Goal: Information Seeking & Learning: Learn about a topic

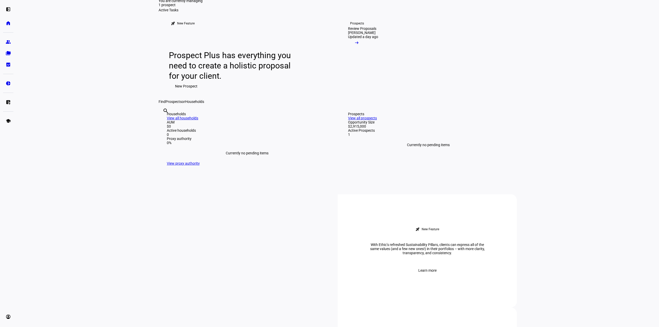
scroll to position [26, 0]
click at [359, 45] on mat-icon "arrow_right_alt" at bounding box center [356, 42] width 5 height 5
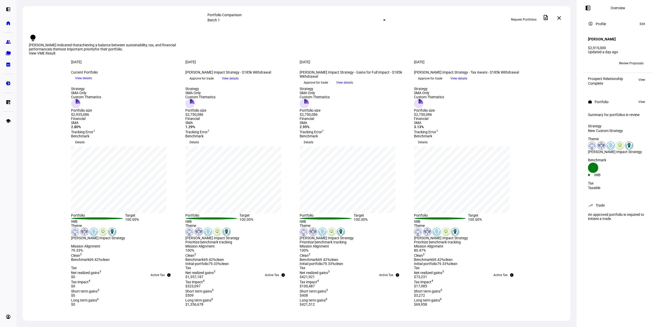
click at [220, 20] on mat-select-trigger "Batch 1" at bounding box center [214, 20] width 12 height 4
click at [299, 42] on div "Custom" at bounding box center [336, 41] width 90 height 4
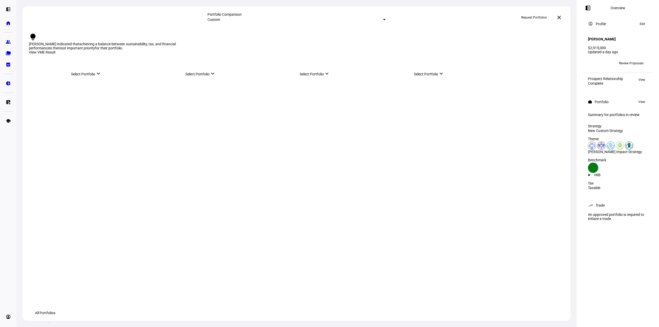
click at [114, 76] on div "Select Portfolio keyboard_arrow_down" at bounding box center [125, 72] width 108 height 7
click at [100, 101] on div "Current Portfolio" at bounding box center [119, 103] width 98 height 8
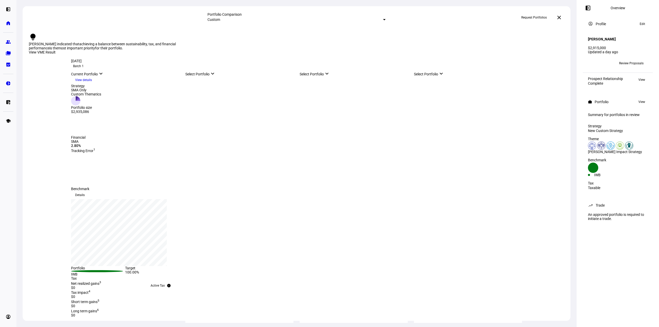
click at [214, 76] on div "Select Portfolio keyboard_arrow_down" at bounding box center [239, 72] width 108 height 7
click at [219, 139] on div "[PERSON_NAME] Impact Strategy - Tax Aware - $185k Withdrawal" at bounding box center [238, 138] width 80 height 8
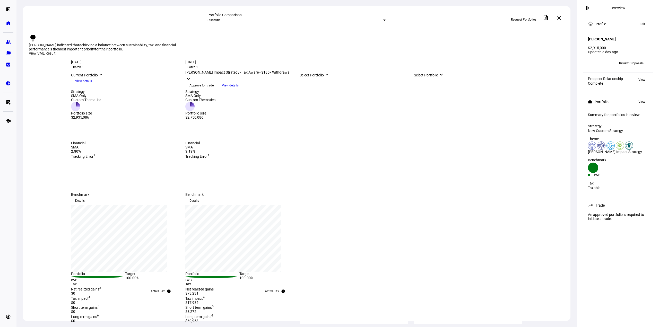
click at [327, 77] on div "Select Portfolio keyboard_arrow_down" at bounding box center [354, 73] width 108 height 7
click at [331, 124] on div "[PERSON_NAME] Impact Strategy - Gains for Full Impact - $185k Withdrawal" at bounding box center [352, 126] width 80 height 8
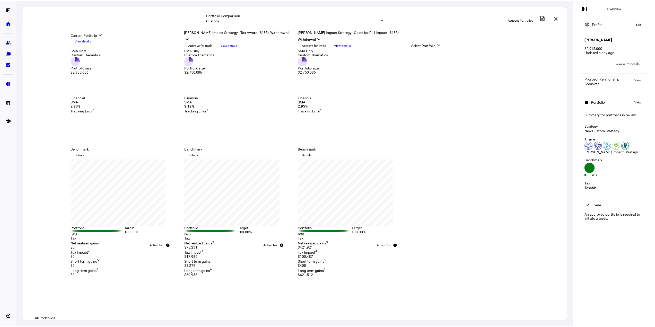
scroll to position [45, 0]
click at [549, 19] on mat-icon "description" at bounding box center [546, 17] width 6 height 6
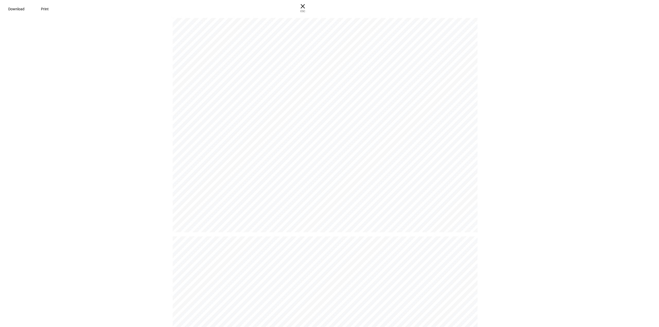
scroll to position [0, 0]
click at [309, 8] on span "× ESC" at bounding box center [301, 8] width 16 height 16
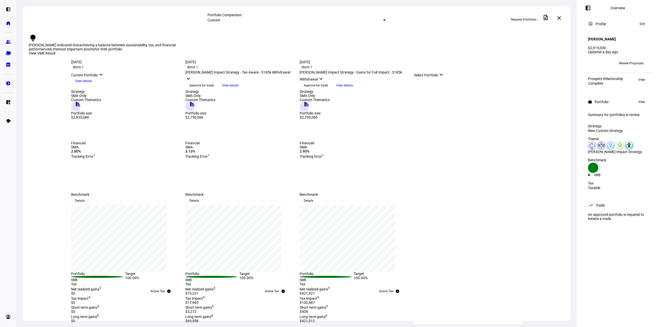
drag, startPoint x: 395, startPoint y: 68, endPoint x: 374, endPoint y: 68, distance: 20.9
click at [374, 68] on div "[DATE] Batch 1 more_vert" at bounding box center [354, 65] width 108 height 10
click at [547, 18] on mat-icon "description" at bounding box center [546, 17] width 6 height 6
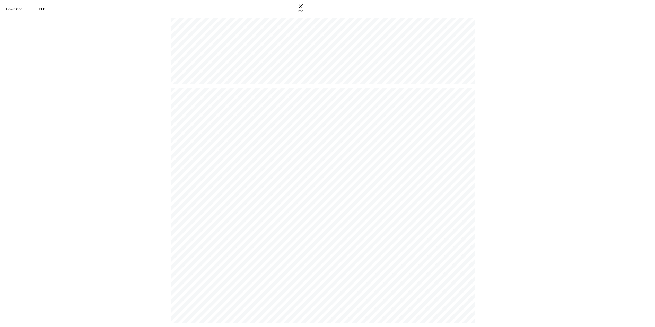
scroll to position [4, 0]
click at [29, 12] on span at bounding box center [14, 9] width 29 height 12
click at [309, 6] on span "× ESC" at bounding box center [301, 8] width 16 height 16
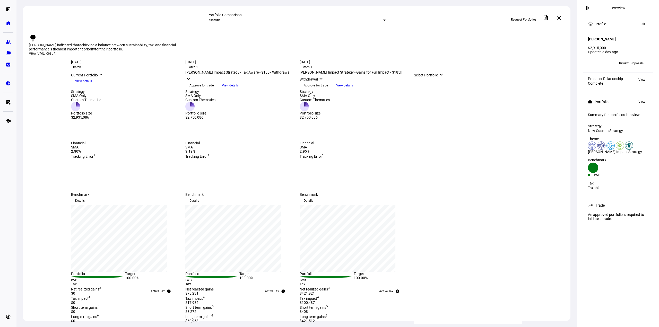
click at [220, 21] on mat-select-trigger "Custom" at bounding box center [214, 20] width 13 height 4
click at [298, 31] on div "Batch 1" at bounding box center [336, 29] width 90 height 4
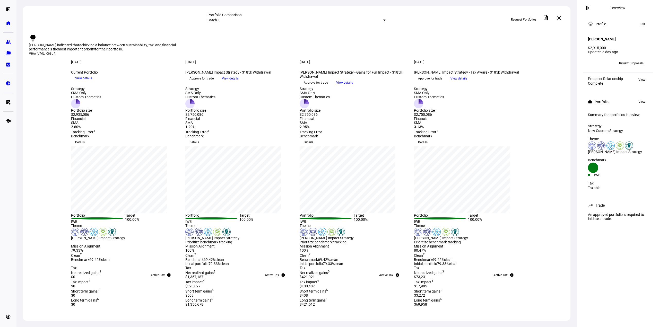
click at [220, 19] on mat-select-trigger "Batch 1" at bounding box center [214, 20] width 12 height 4
click at [299, 43] on div "Custom" at bounding box center [336, 41] width 90 height 4
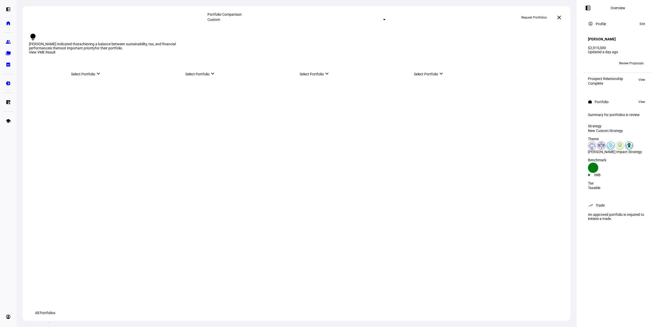
click at [99, 76] on div "Select Portfolio keyboard_arrow_down" at bounding box center [125, 72] width 108 height 7
click at [98, 104] on div "Current Portfolio" at bounding box center [96, 103] width 27 height 4
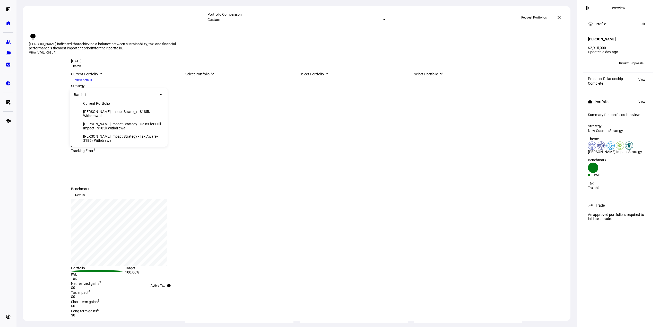
click at [219, 76] on div "Select Portfolio keyboard_arrow_down" at bounding box center [239, 72] width 108 height 7
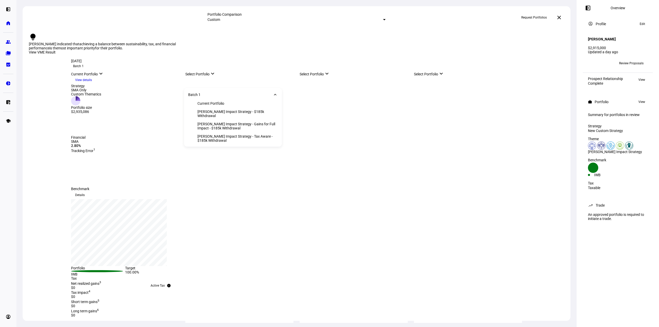
click at [219, 137] on div "[PERSON_NAME] Impact Strategy - Tax Aware - $185k Withdrawal" at bounding box center [238, 138] width 80 height 8
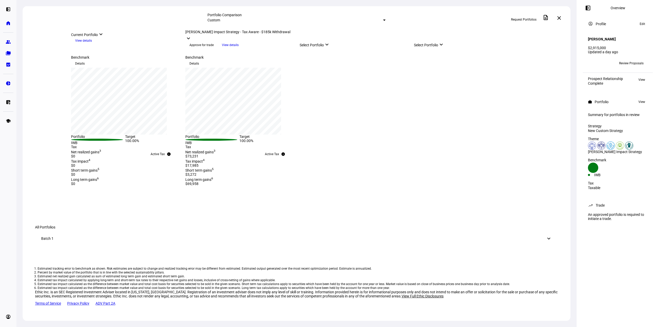
scroll to position [225, 0]
click at [521, 229] on div "Batch 1 keyboard_arrow_down" at bounding box center [296, 238] width 523 height 19
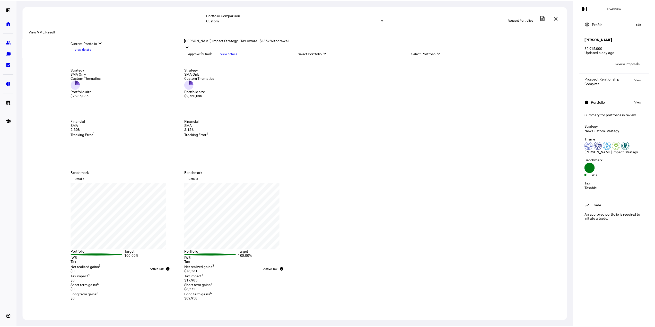
scroll to position [19, 0]
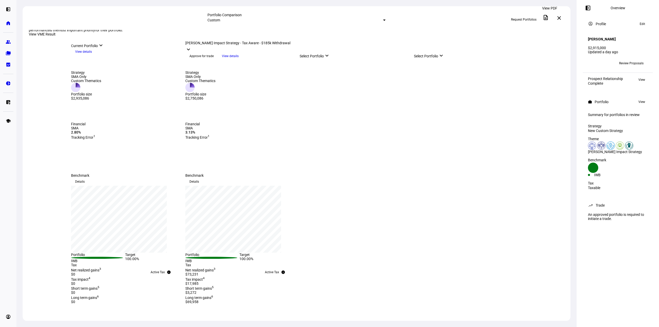
click at [549, 19] on mat-icon "description" at bounding box center [546, 17] width 6 height 6
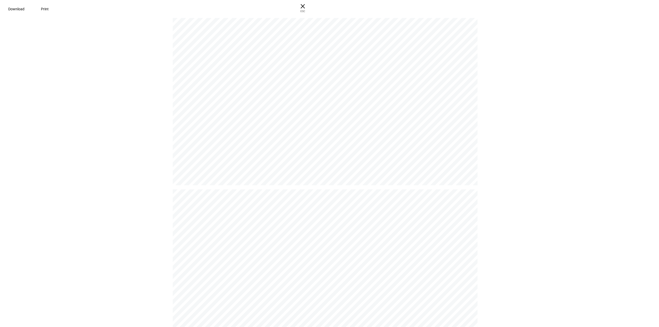
scroll to position [0, 0]
click at [29, 11] on span at bounding box center [14, 9] width 29 height 12
click at [309, 6] on span "× ESC" at bounding box center [301, 8] width 16 height 16
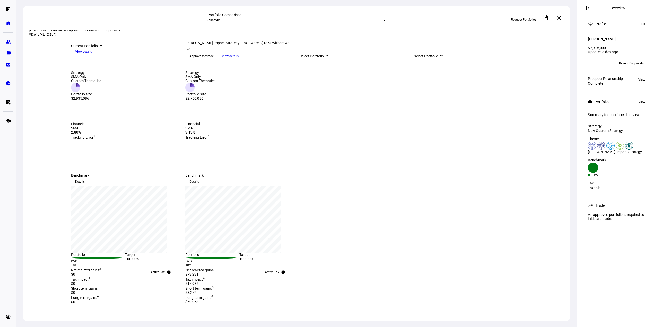
click at [383, 20] on div at bounding box center [384, 20] width 3 height 1
click at [299, 30] on div "Batch 1" at bounding box center [336, 29] width 90 height 4
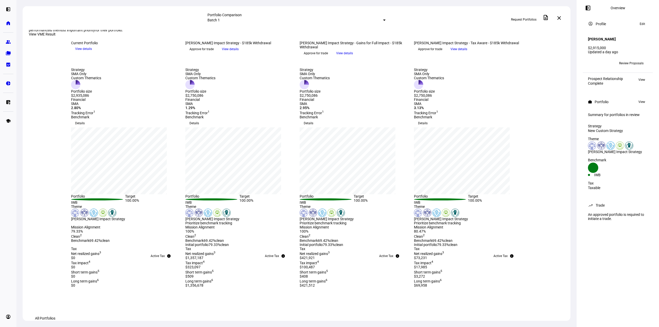
click at [239, 53] on span "View details" at bounding box center [230, 49] width 17 height 8
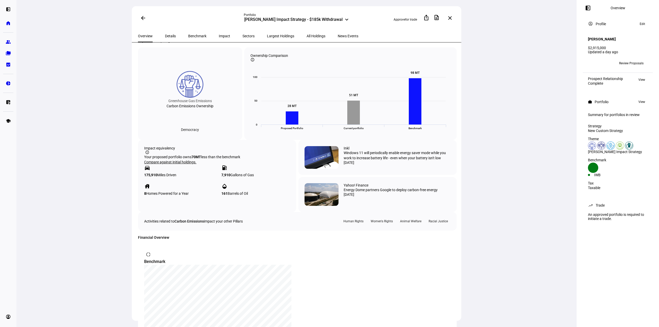
scroll to position [206, 0]
click at [397, 164] on div "[DATE]" at bounding box center [397, 162] width 107 height 4
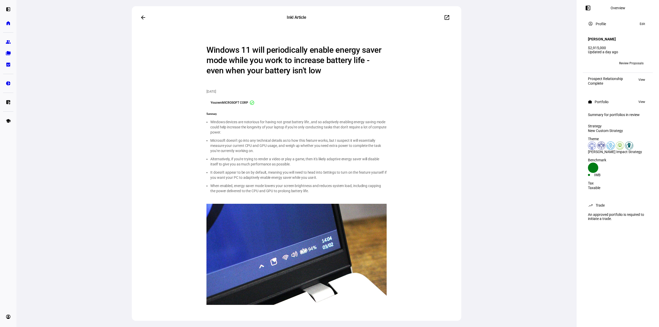
scroll to position [39, 0]
click at [142, 15] on mat-icon "arrow_back" at bounding box center [143, 17] width 6 height 6
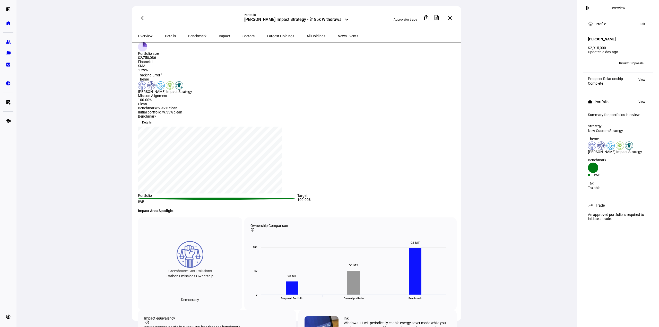
scroll to position [103, 0]
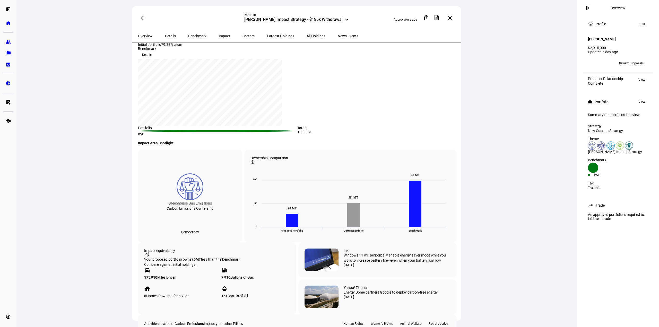
click at [170, 35] on span "Details" at bounding box center [170, 36] width 11 height 4
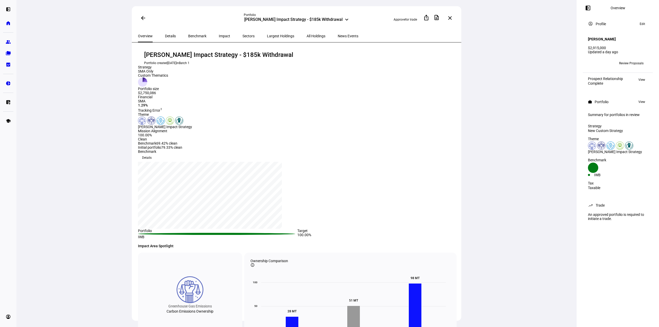
click at [144, 18] on mat-icon "arrow_back" at bounding box center [143, 18] width 6 height 6
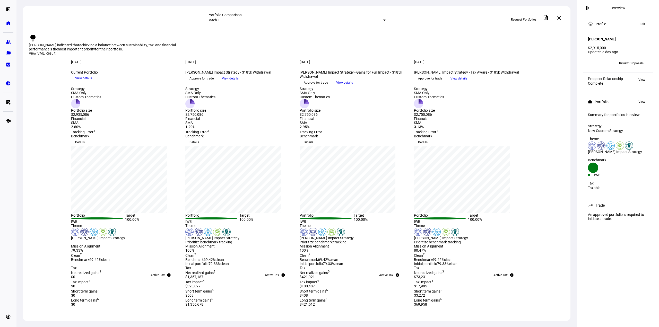
click at [353, 87] on span "View details" at bounding box center [344, 83] width 17 height 8
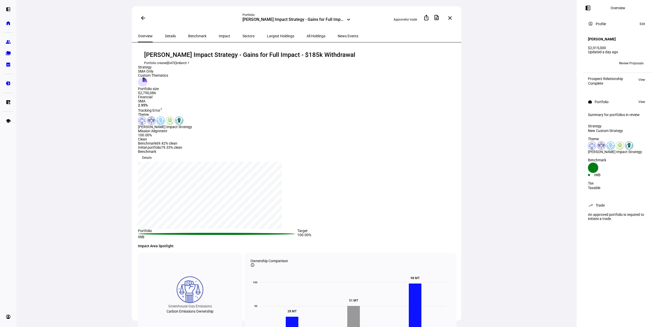
click at [167, 35] on span "Details" at bounding box center [170, 36] width 11 height 4
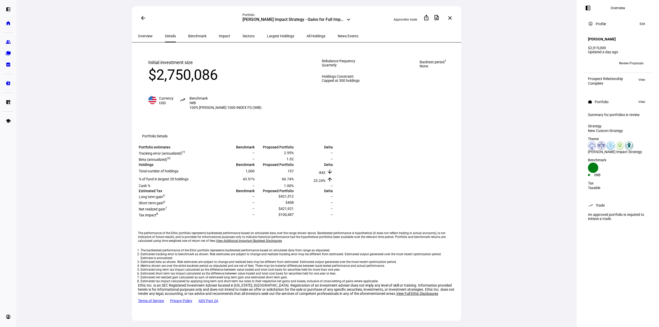
click at [640, 79] on span "View" at bounding box center [642, 80] width 7 height 6
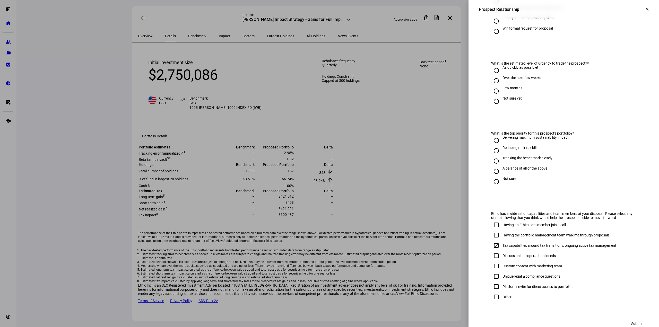
scroll to position [168, 0]
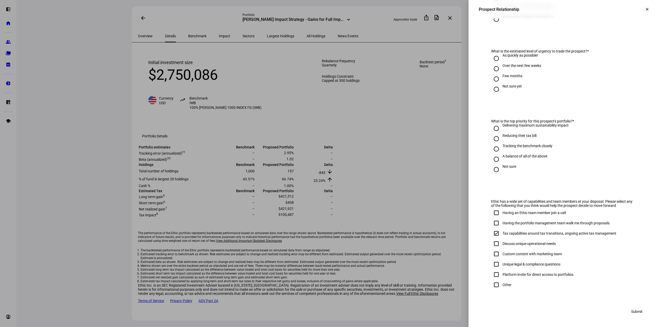
click at [641, 14] on span at bounding box center [647, 9] width 12 height 12
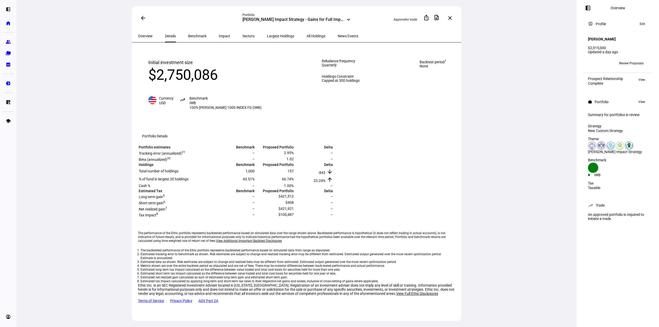
click at [643, 25] on span "Edit" at bounding box center [642, 24] width 5 height 6
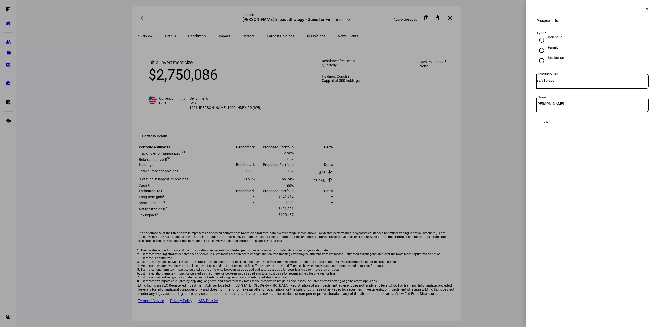
click at [645, 7] on span at bounding box center [647, 9] width 12 height 12
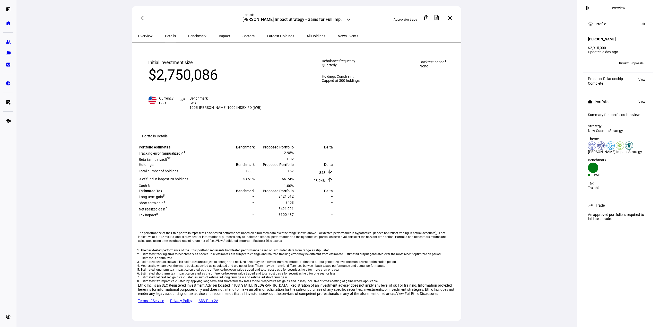
click at [646, 99] on span at bounding box center [642, 102] width 12 height 6
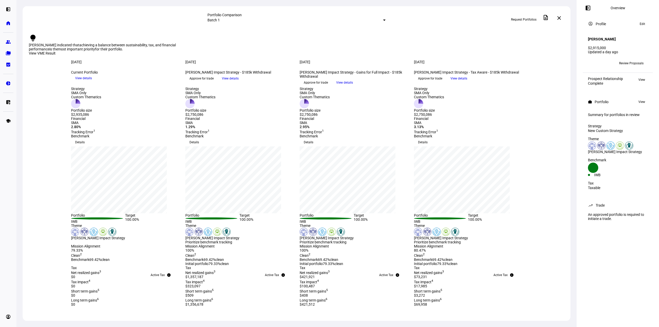
click at [561, 19] on mat-icon "close" at bounding box center [559, 18] width 6 height 6
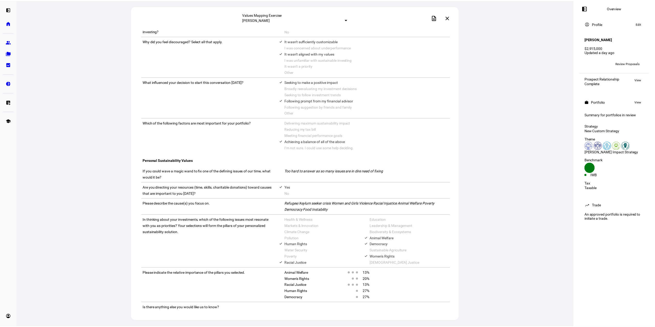
scroll to position [283, 0]
click at [523, 18] on div "Values Mapping Exercise [PERSON_NAME] description close View PDF Values Mapping…" at bounding box center [296, 163] width 560 height 327
click at [622, 59] on span "Review Proposals" at bounding box center [631, 63] width 24 height 8
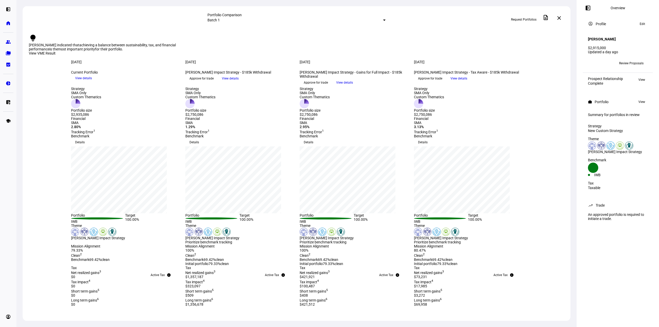
click at [353, 87] on span "View details" at bounding box center [344, 83] width 17 height 8
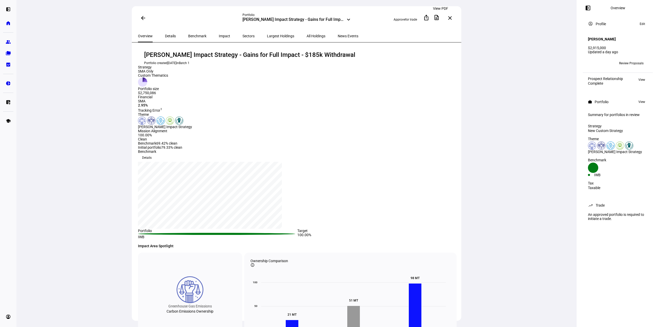
click at [443, 18] on span at bounding box center [437, 17] width 12 height 12
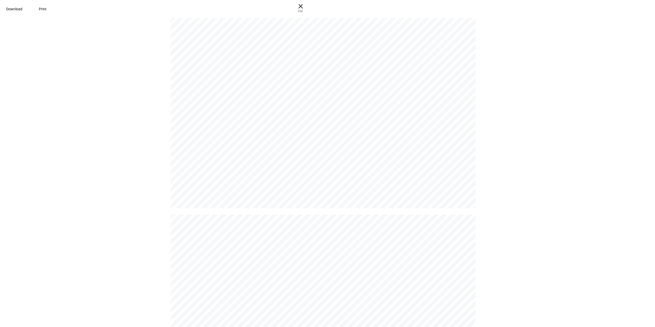
scroll to position [3142, 0]
click at [22, 10] on span "Download" at bounding box center [14, 9] width 16 height 4
click at [309, 10] on span "ESC" at bounding box center [301, 9] width 16 height 7
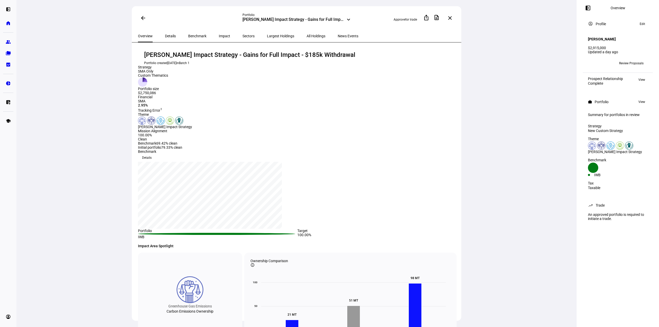
click at [142, 17] on mat-icon "arrow_back" at bounding box center [143, 18] width 6 height 6
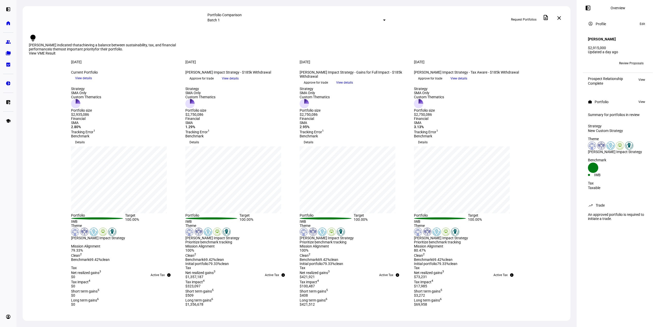
click at [92, 82] on span "View details" at bounding box center [83, 78] width 17 height 8
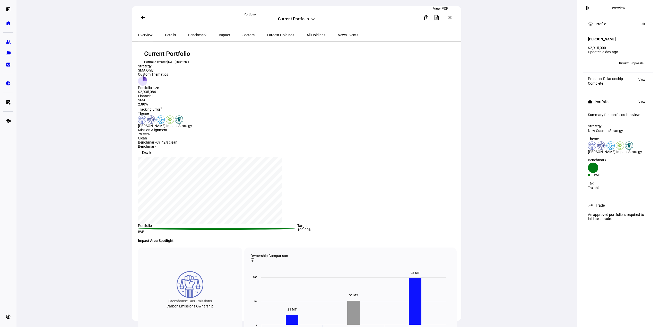
click at [439, 20] on mat-icon "description" at bounding box center [437, 17] width 6 height 6
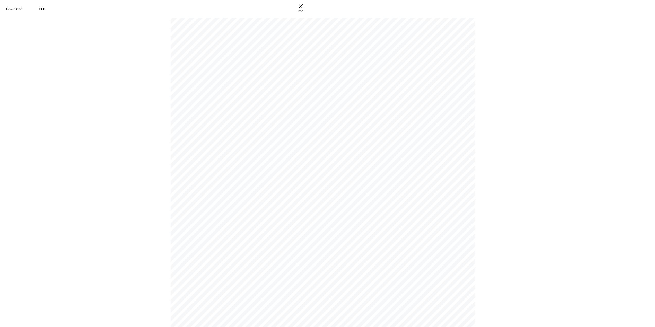
scroll to position [3219, 0]
click at [29, 10] on span at bounding box center [14, 9] width 29 height 12
click at [22, 9] on span "Download" at bounding box center [14, 9] width 16 height 4
